Goal: Information Seeking & Learning: Learn about a topic

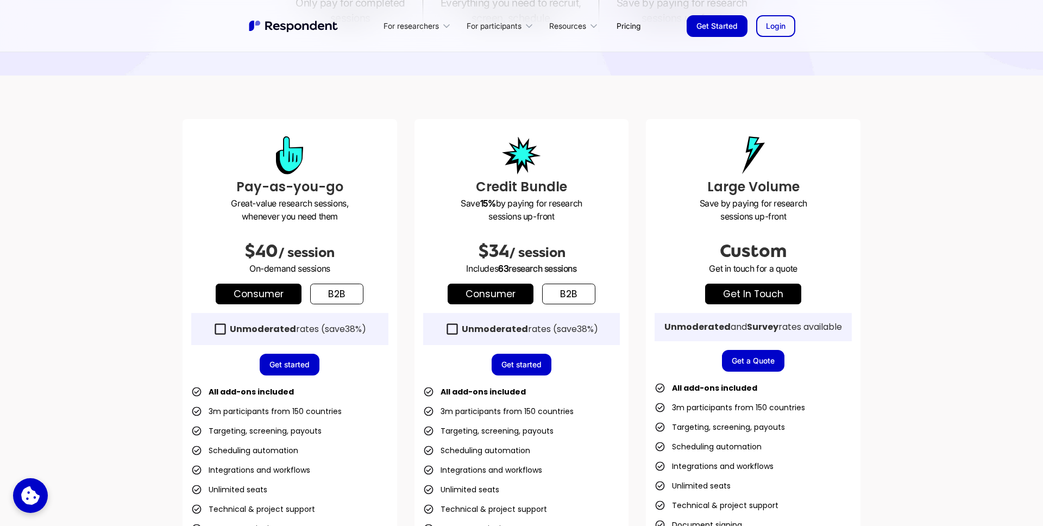
scroll to position [241, 0]
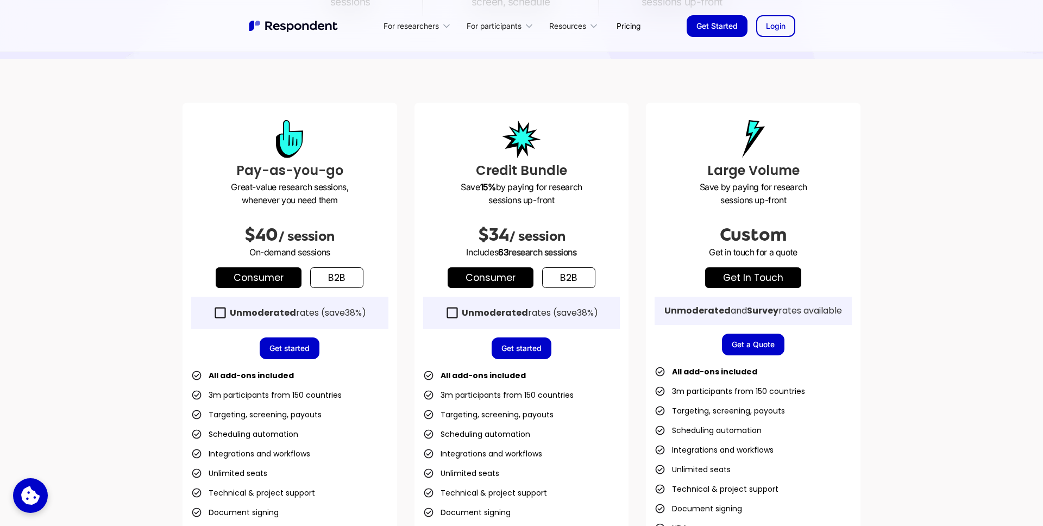
click at [337, 285] on link "b2b" at bounding box center [336, 277] width 53 height 21
click at [256, 283] on link "Consumer" at bounding box center [259, 277] width 86 height 21
click at [220, 311] on icon at bounding box center [220, 312] width 15 height 15
click at [575, 284] on link "b2b" at bounding box center [568, 277] width 53 height 21
click at [473, 321] on div "Unmoderated rates (save 50% )" at bounding box center [521, 312] width 197 height 32
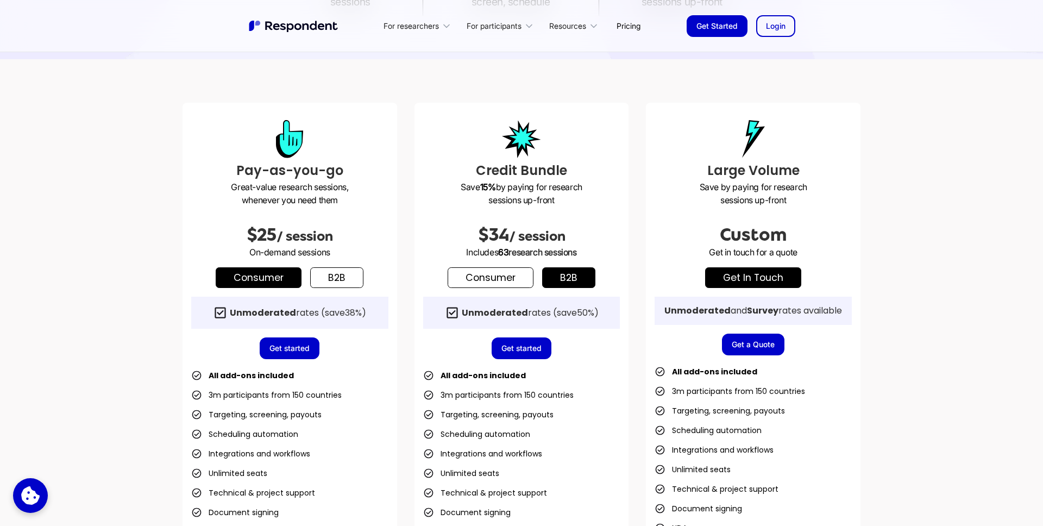
click at [489, 283] on link "Consumer" at bounding box center [490, 277] width 86 height 21
click at [561, 275] on link "b2b" at bounding box center [568, 277] width 53 height 21
click at [438, 330] on div "Credit Bundle Save 15% by paying for research sessions up-front $34 / session I…" at bounding box center [521, 357] width 215 height 509
click at [459, 301] on div "Unmoderated rates (save 50% )" at bounding box center [521, 312] width 197 height 32
click at [494, 280] on link "Consumer" at bounding box center [490, 277] width 86 height 21
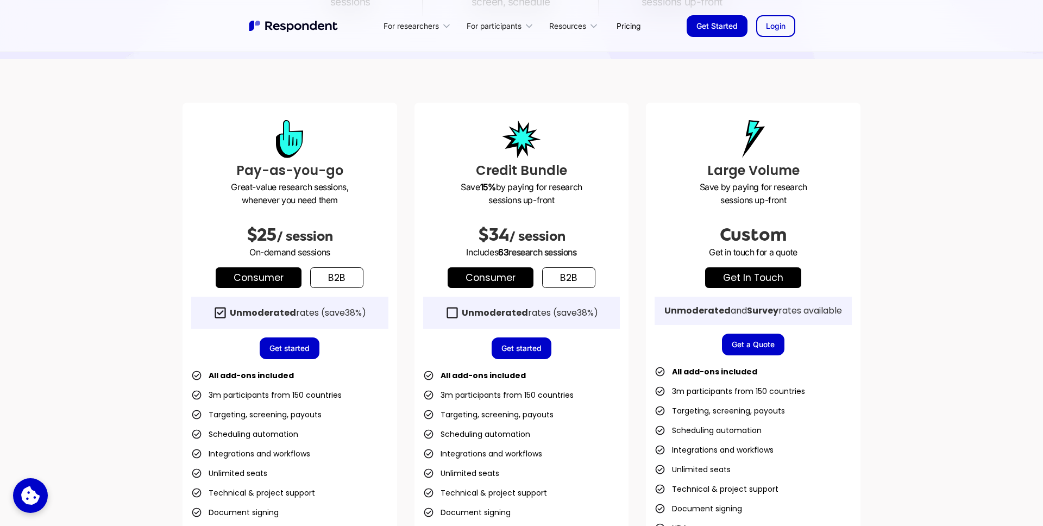
click at [242, 319] on div "Unmoderated rates (save 38% )" at bounding box center [289, 312] width 197 height 32
click at [346, 268] on link "b2b" at bounding box center [336, 277] width 53 height 21
